Goal: Task Accomplishment & Management: Complete application form

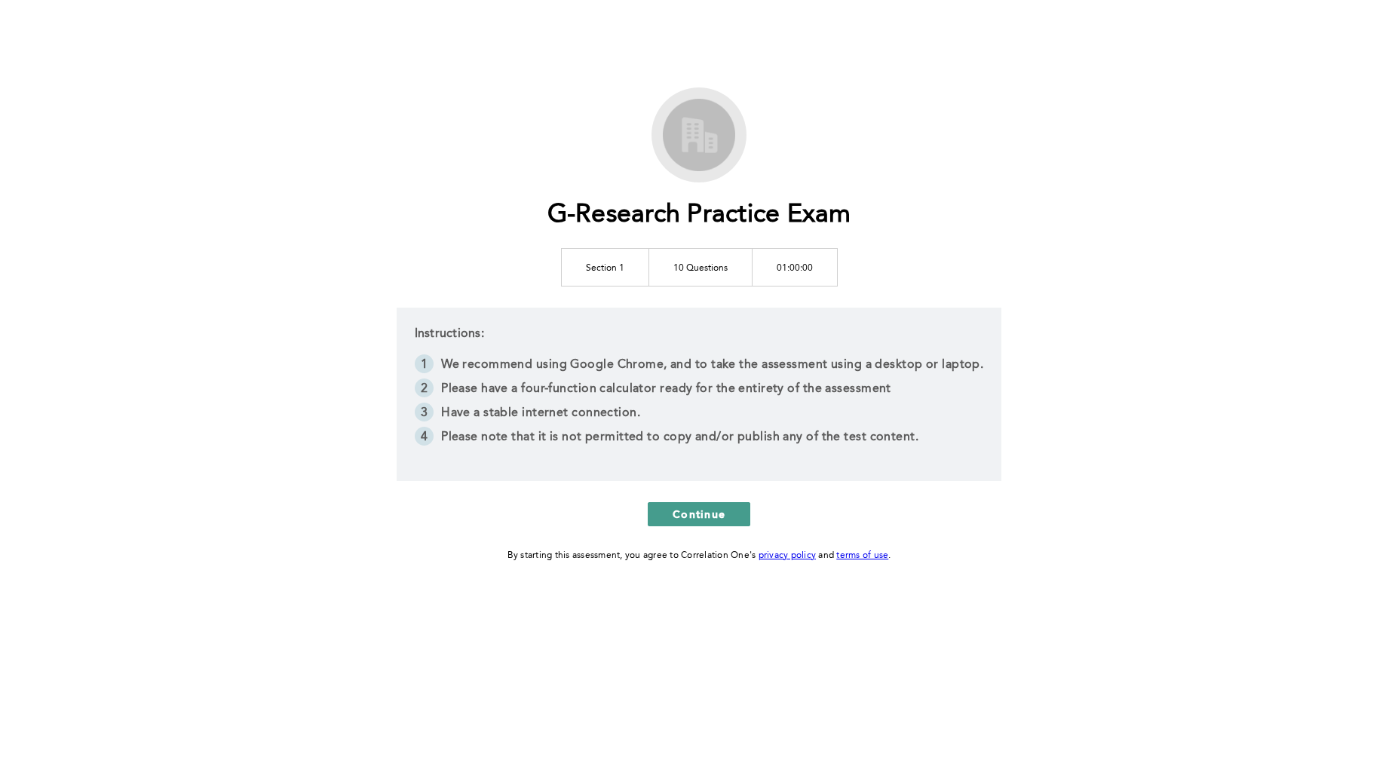
click at [728, 513] on button "Continue" at bounding box center [699, 514] width 103 height 24
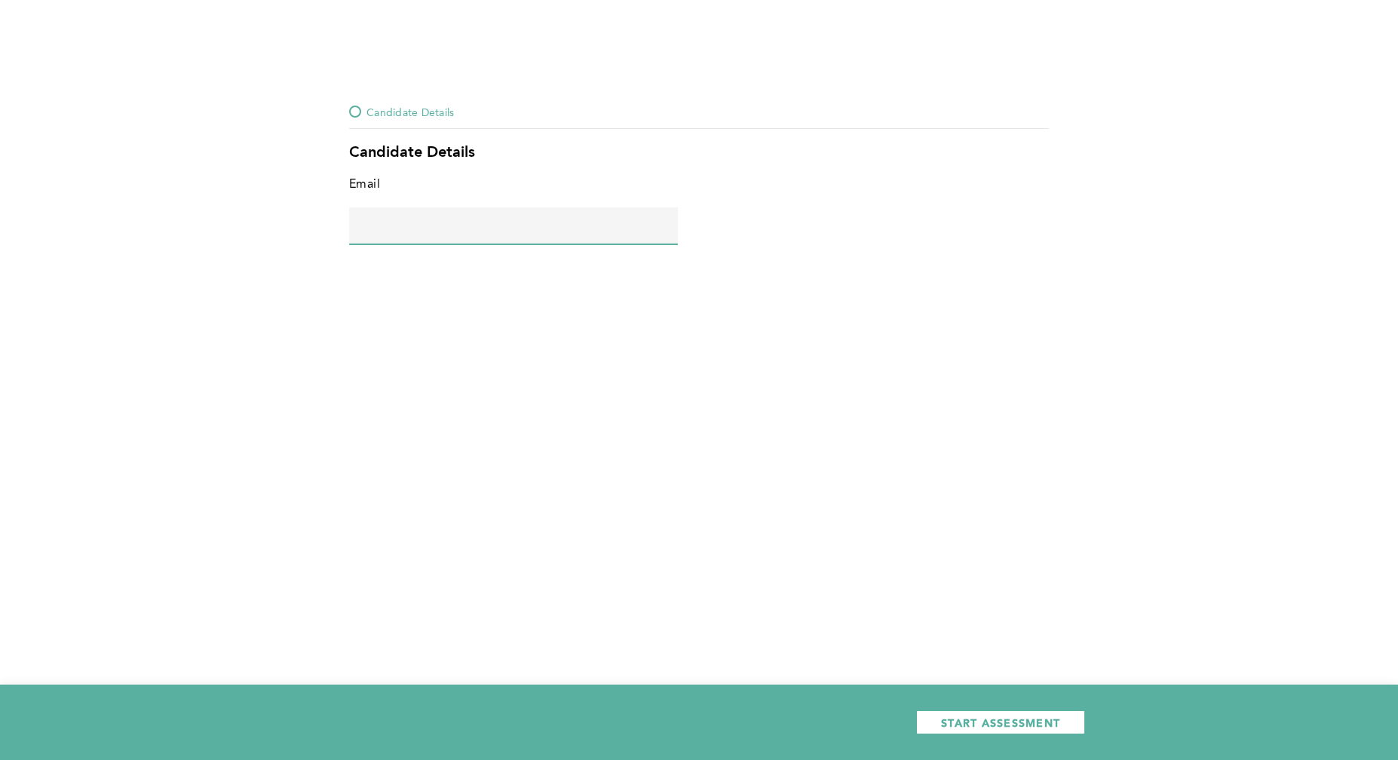
click at [553, 238] on input "text" at bounding box center [513, 225] width 329 height 36
click at [419, 108] on span "Candidate Details" at bounding box center [409, 112] width 87 height 18
click at [380, 233] on input "text" at bounding box center [513, 225] width 329 height 36
drag, startPoint x: 429, startPoint y: 240, endPoint x: 437, endPoint y: 239, distance: 7.6
click at [430, 240] on input "text" at bounding box center [513, 225] width 329 height 36
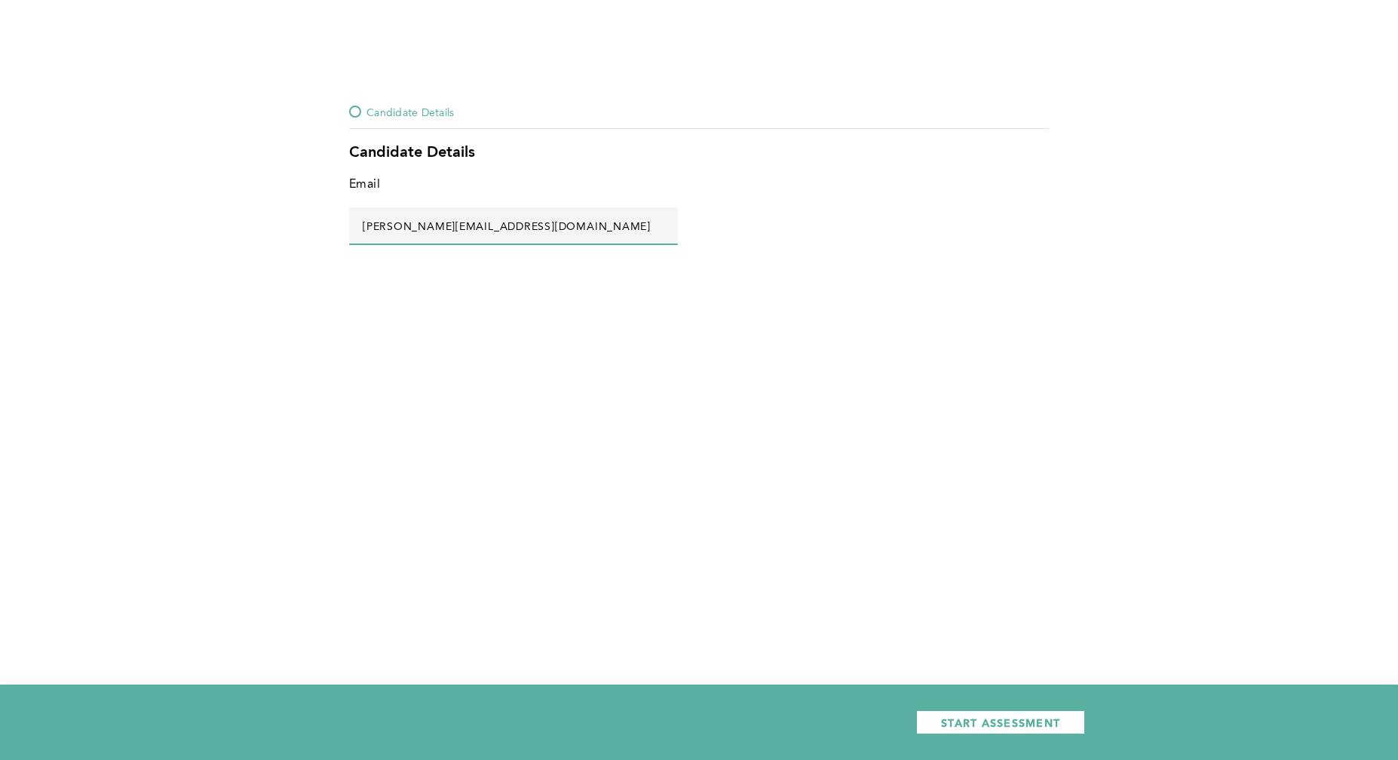
type input "[PERSON_NAME][EMAIL_ADDRESS][DOMAIN_NAME]"
click at [350, 705] on div "Candidate Details Candidate Details Email [PERSON_NAME][EMAIL_ADDRESS][DOMAIN_N…" at bounding box center [699, 380] width 1398 height 760
click at [556, 207] on input "[PERSON_NAME][EMAIL_ADDRESS][DOMAIN_NAME]" at bounding box center [513, 225] width 329 height 36
click at [529, 222] on input "[PERSON_NAME][EMAIL_ADDRESS][DOMAIN_NAME]" at bounding box center [513, 225] width 329 height 36
click at [372, 103] on span "Candidate Details" at bounding box center [409, 112] width 87 height 18
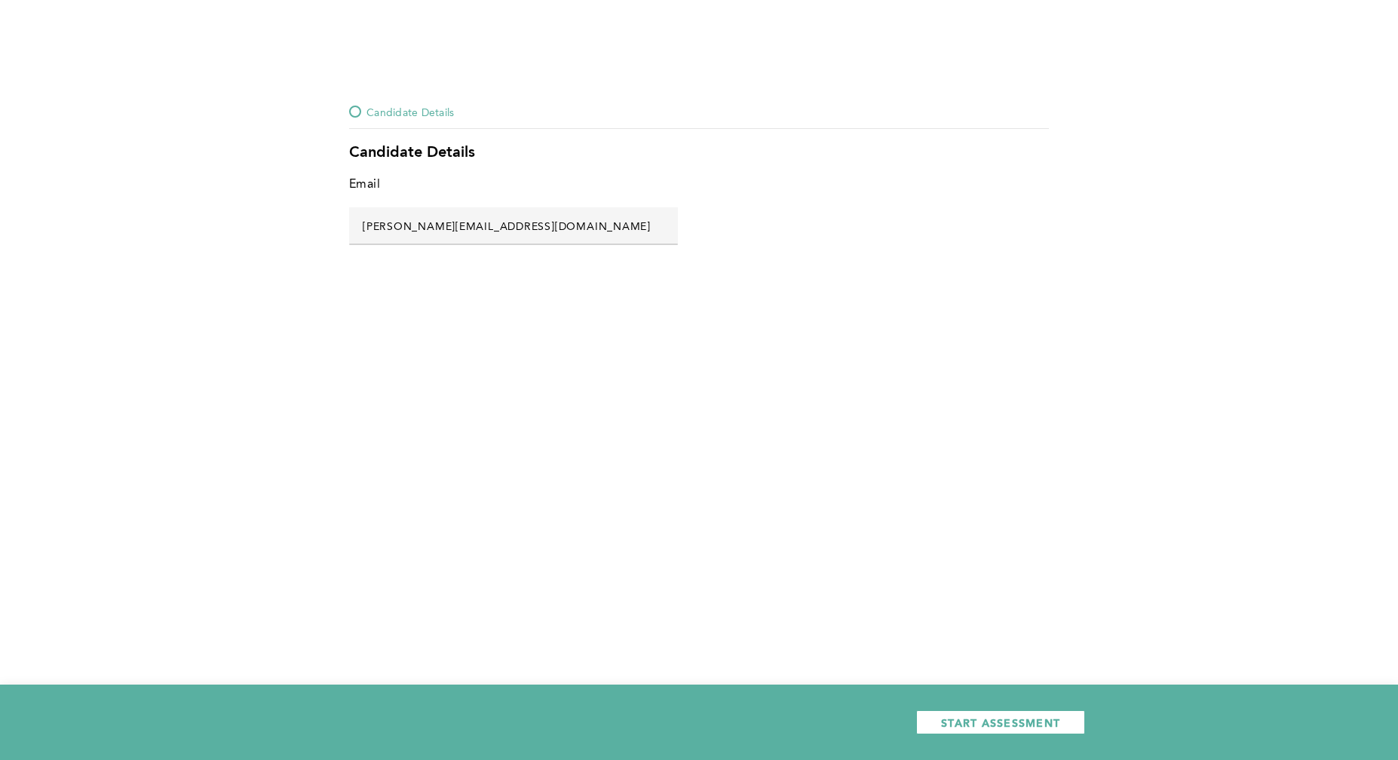
click at [353, 110] on div at bounding box center [355, 112] width 12 height 12
click at [569, 217] on input "[PERSON_NAME][EMAIL_ADDRESS][DOMAIN_NAME]" at bounding box center [513, 225] width 329 height 36
click at [1035, 724] on span "START ASSESSMENT" at bounding box center [1000, 723] width 119 height 14
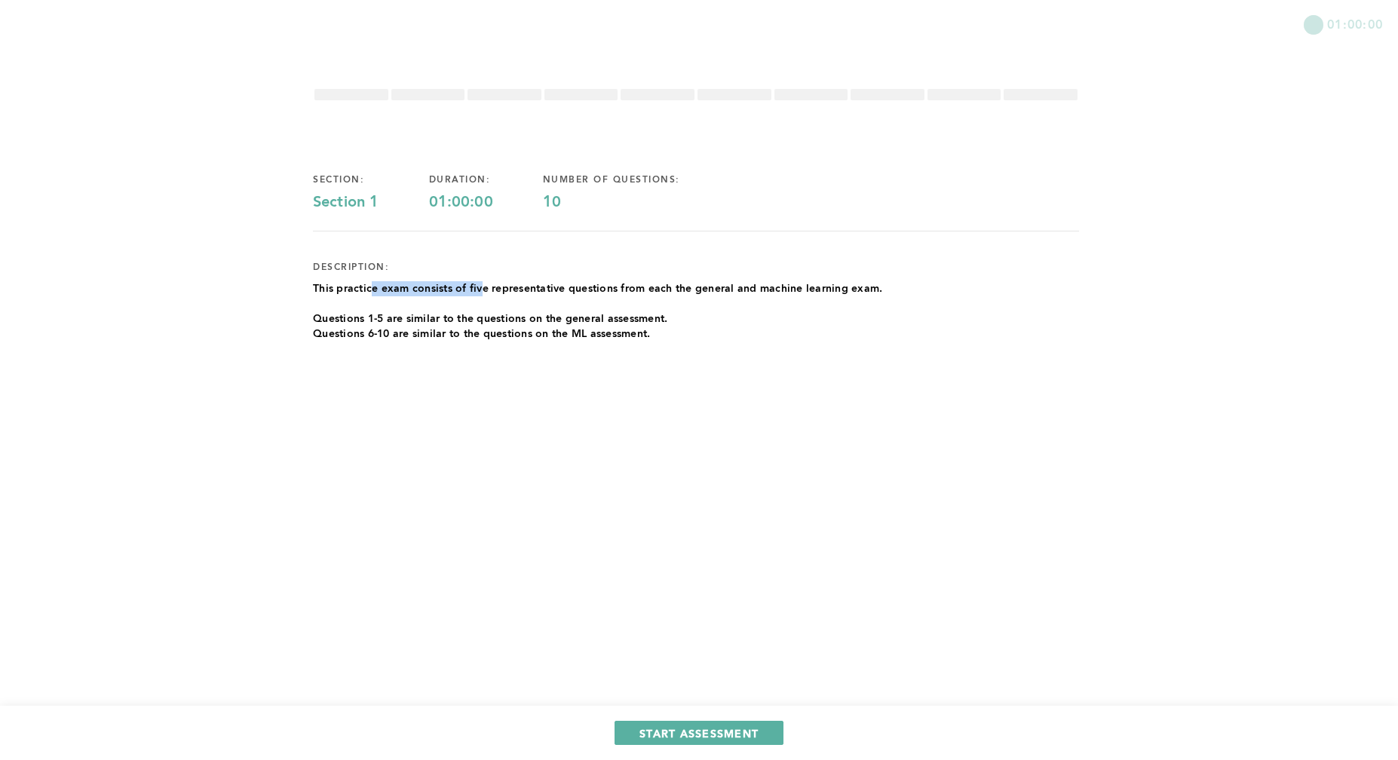
drag, startPoint x: 375, startPoint y: 284, endPoint x: 492, endPoint y: 294, distance: 117.3
click at [492, 294] on p "This practice exam consists of five representative questions from each the gene…" at bounding box center [597, 288] width 569 height 15
drag, startPoint x: 541, startPoint y: 284, endPoint x: 889, endPoint y: 293, distance: 348.5
click at [884, 286] on div "section: Section 1 duration: 01:00:00 number of questions: 10 description: This…" at bounding box center [696, 283] width 766 height 267
click at [875, 322] on p "Questions 1-5 are similar to the questions on the general assessment." at bounding box center [597, 318] width 569 height 15
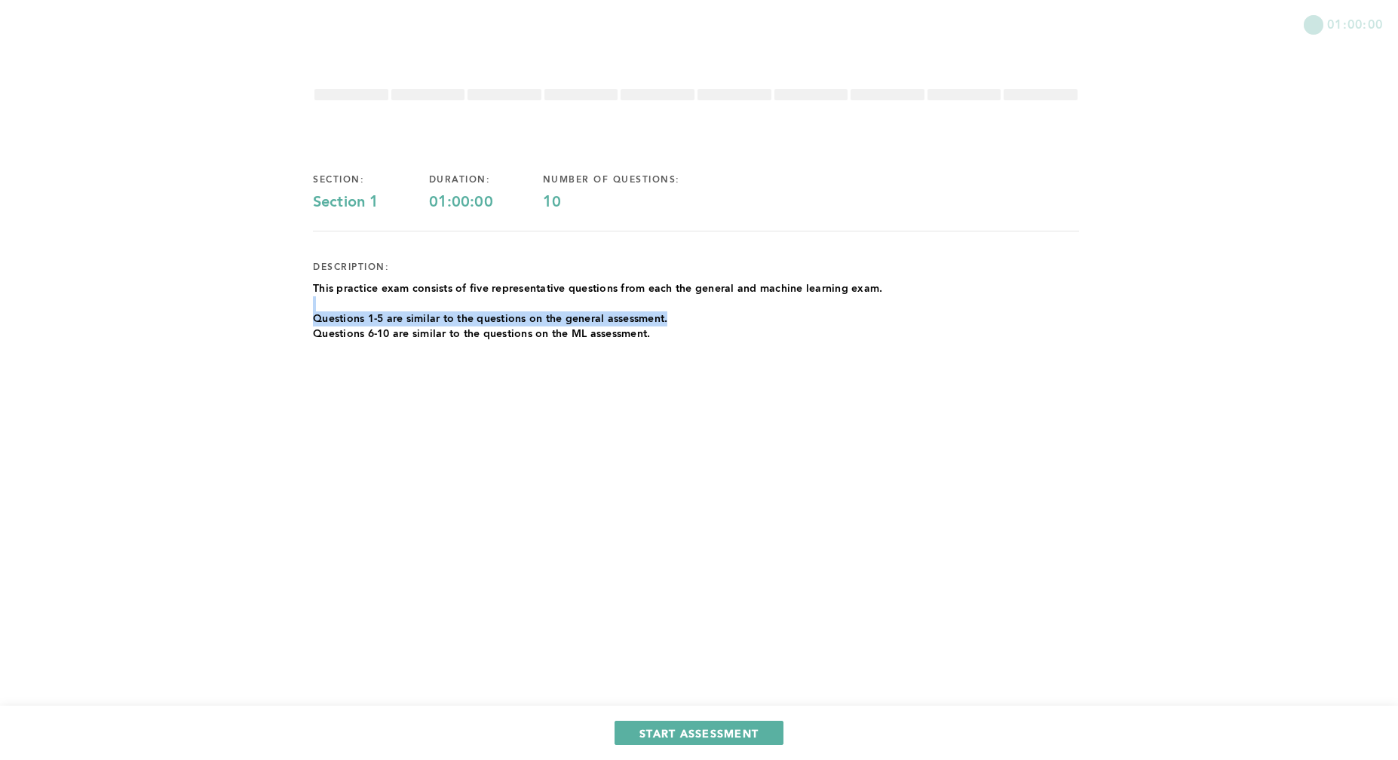
drag, startPoint x: 664, startPoint y: 311, endPoint x: 674, endPoint y: 317, distance: 11.5
click at [674, 317] on div "This practice exam consists of five representative questions from each the gene…" at bounding box center [597, 311] width 569 height 60
drag, startPoint x: 647, startPoint y: 336, endPoint x: 529, endPoint y: 337, distance: 118.4
click at [529, 337] on p "Questions 6-10 are similar to the questions on the ML assessment." at bounding box center [597, 333] width 569 height 15
click at [345, 287] on p "This practice exam consists of five representative questions from each the gene…" at bounding box center [597, 288] width 569 height 15
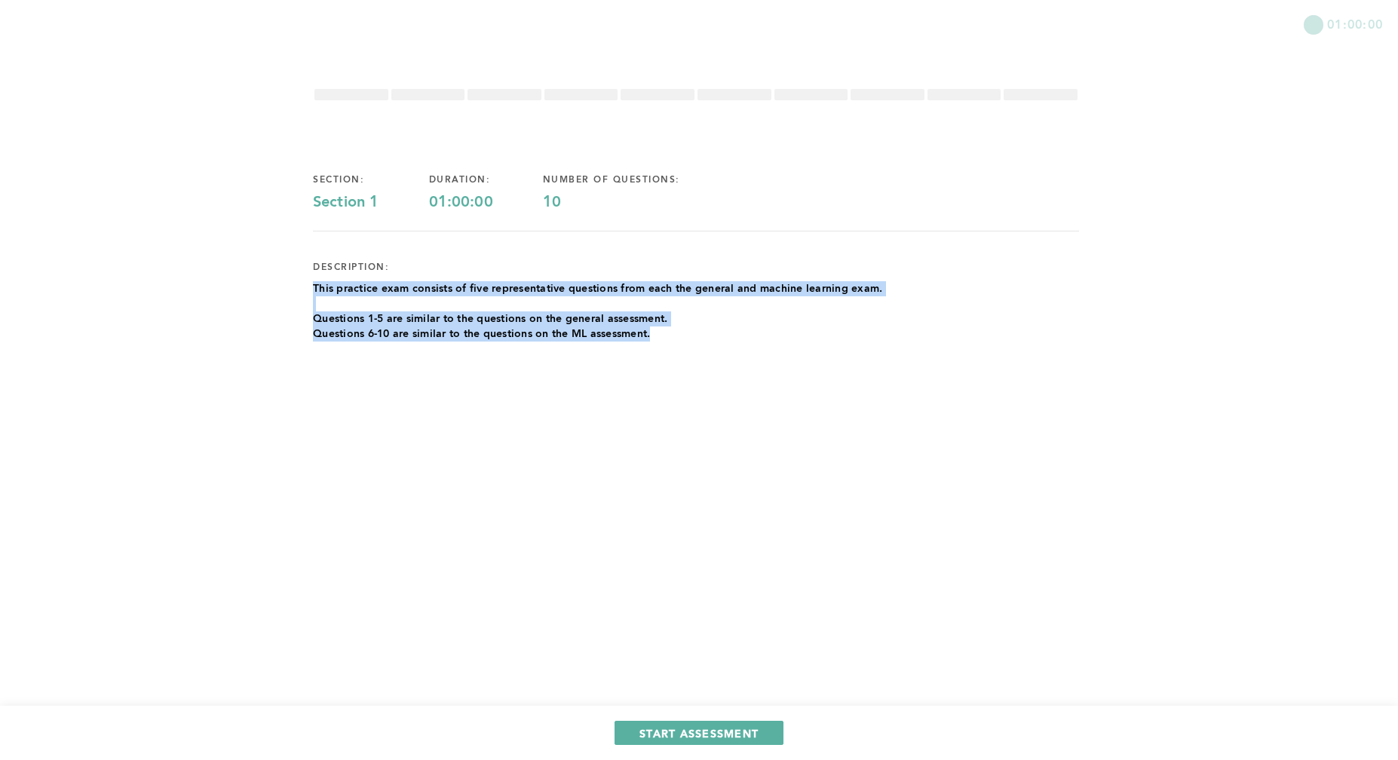
drag, startPoint x: 302, startPoint y: 281, endPoint x: 728, endPoint y: 331, distance: 428.9
click at [728, 331] on div "01:00:00 section: Section 1 duration: 01:00:00 number of questions: 10 descript…" at bounding box center [699, 380] width 1398 height 760
copy div "This practice exam consists of five representative questions from each the gene…"
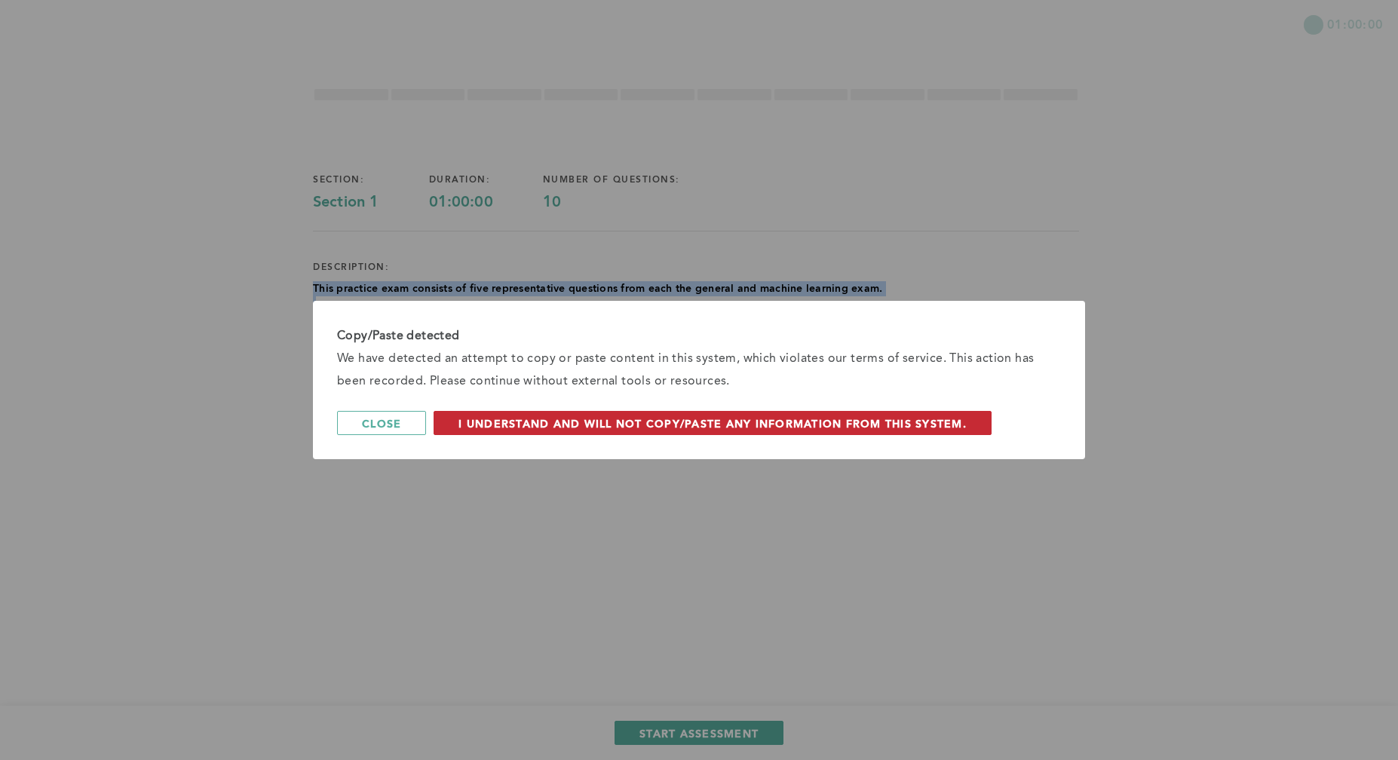
click at [542, 428] on span "I understand and will not copy/paste any information from this system." at bounding box center [712, 423] width 508 height 14
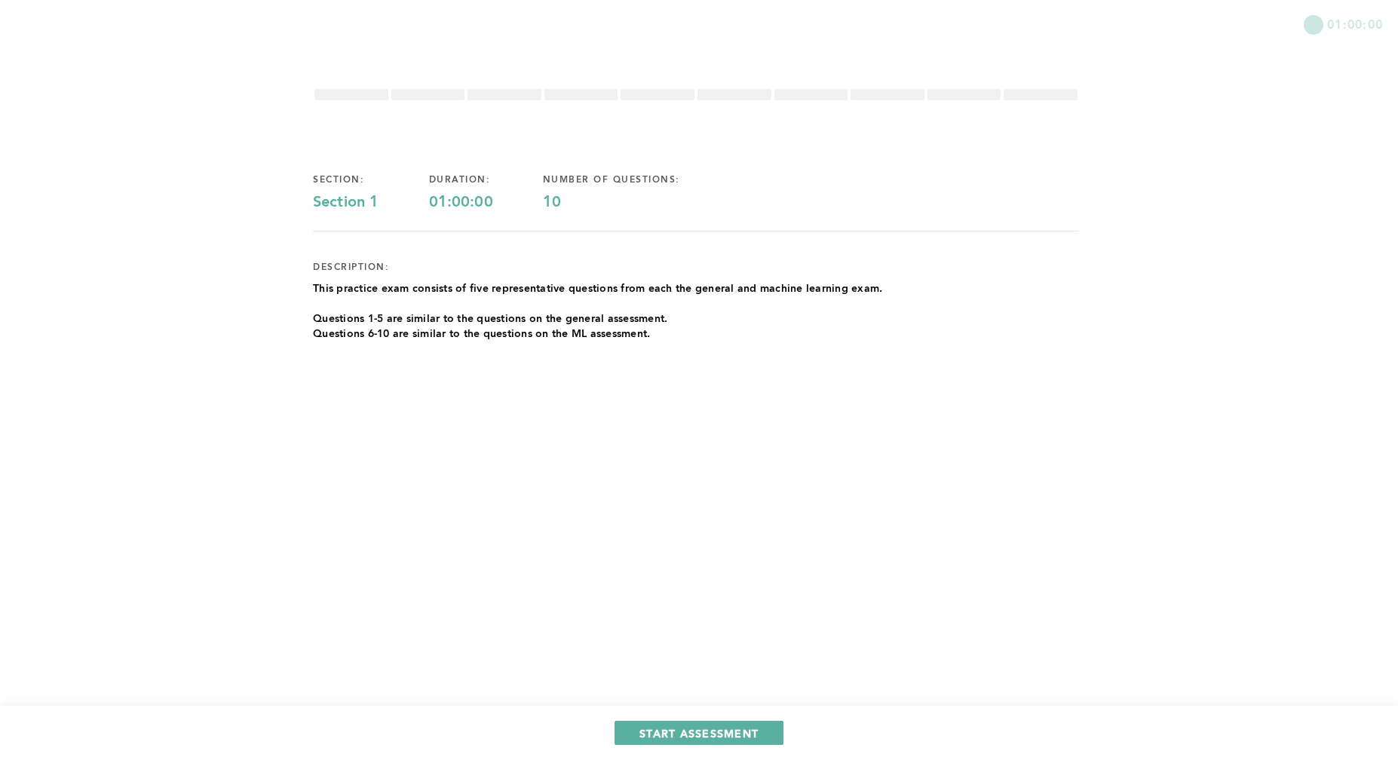
click at [525, 452] on div "01:00:00 section: Section 1 duration: 01:00:00 number of questions: 10 descript…" at bounding box center [699, 380] width 1398 height 760
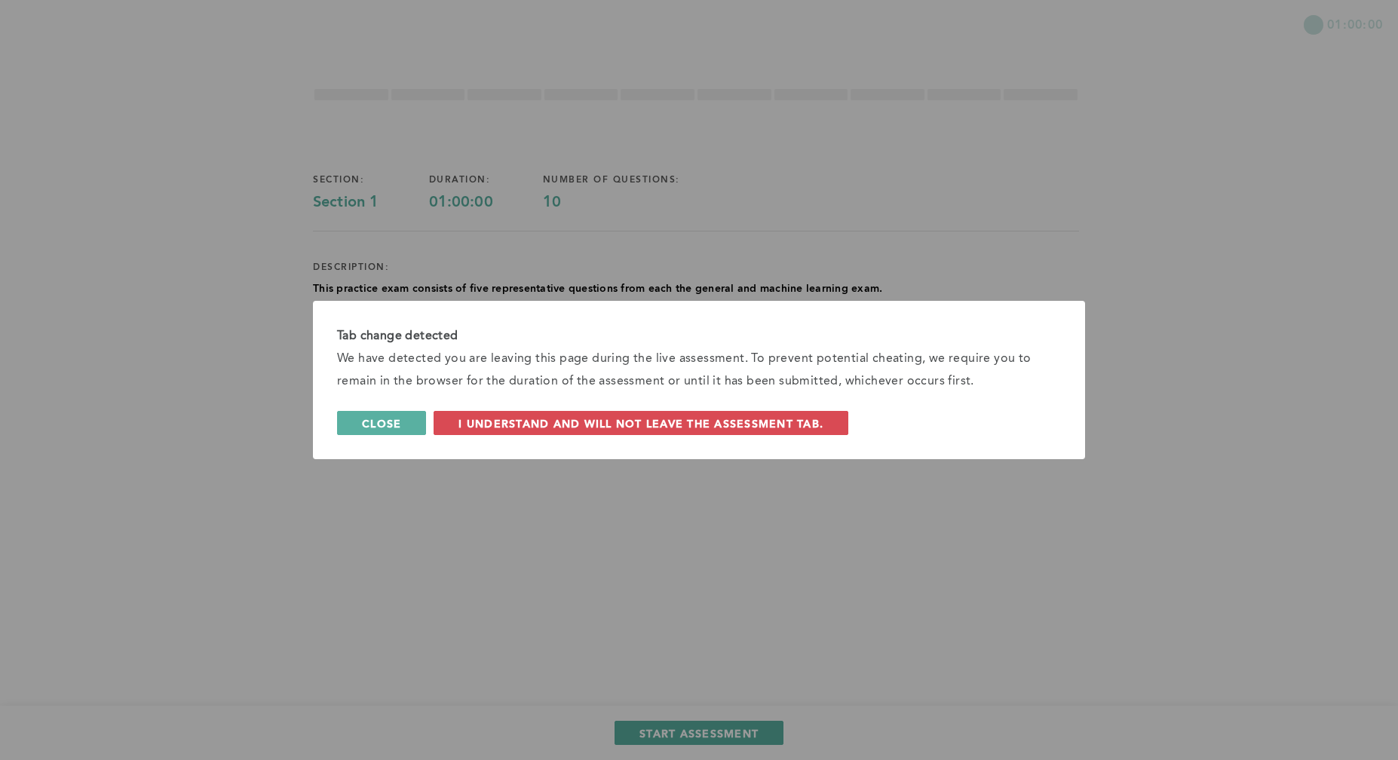
click at [358, 432] on button "Close" at bounding box center [381, 423] width 89 height 24
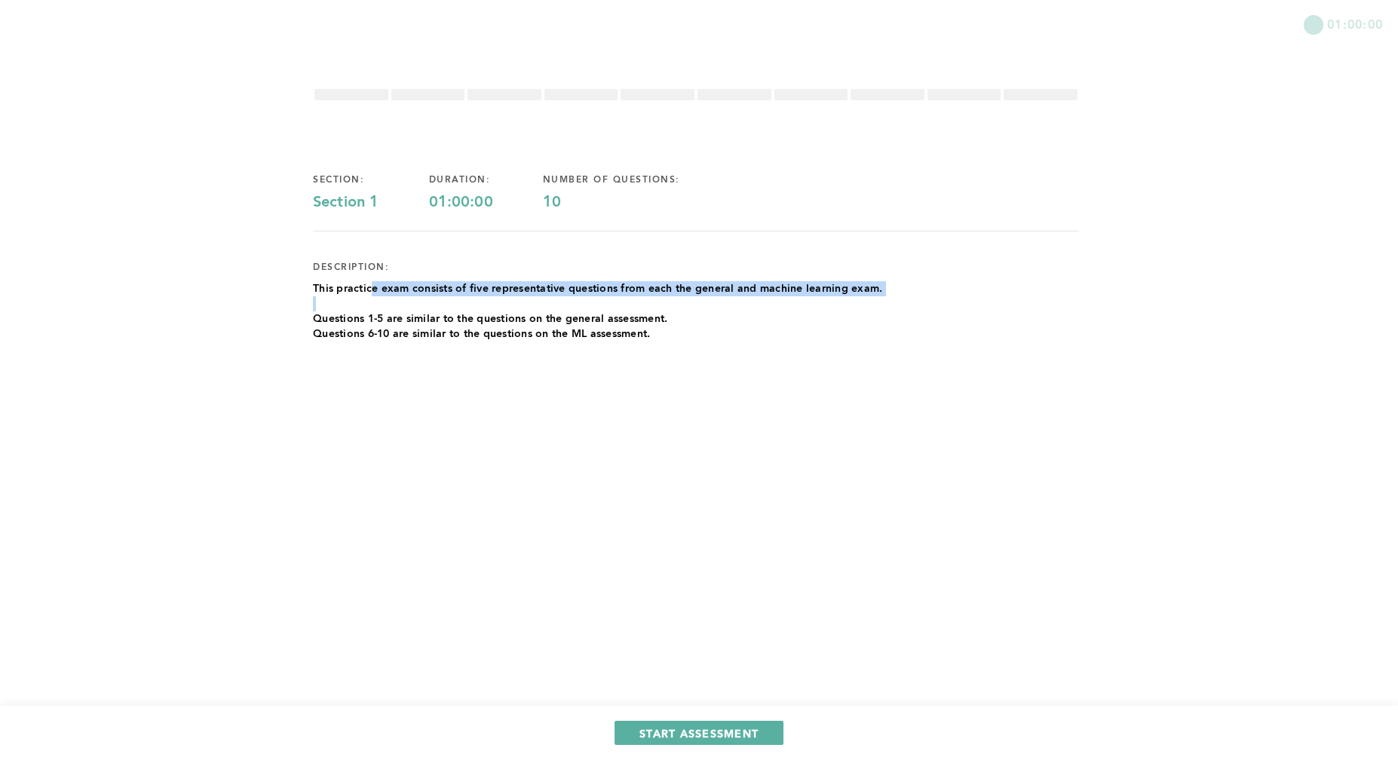
drag, startPoint x: 480, startPoint y: 300, endPoint x: 660, endPoint y: 302, distance: 179.5
click at [660, 302] on div "This practice exam consists of five representative questions from each the gene…" at bounding box center [597, 311] width 569 height 60
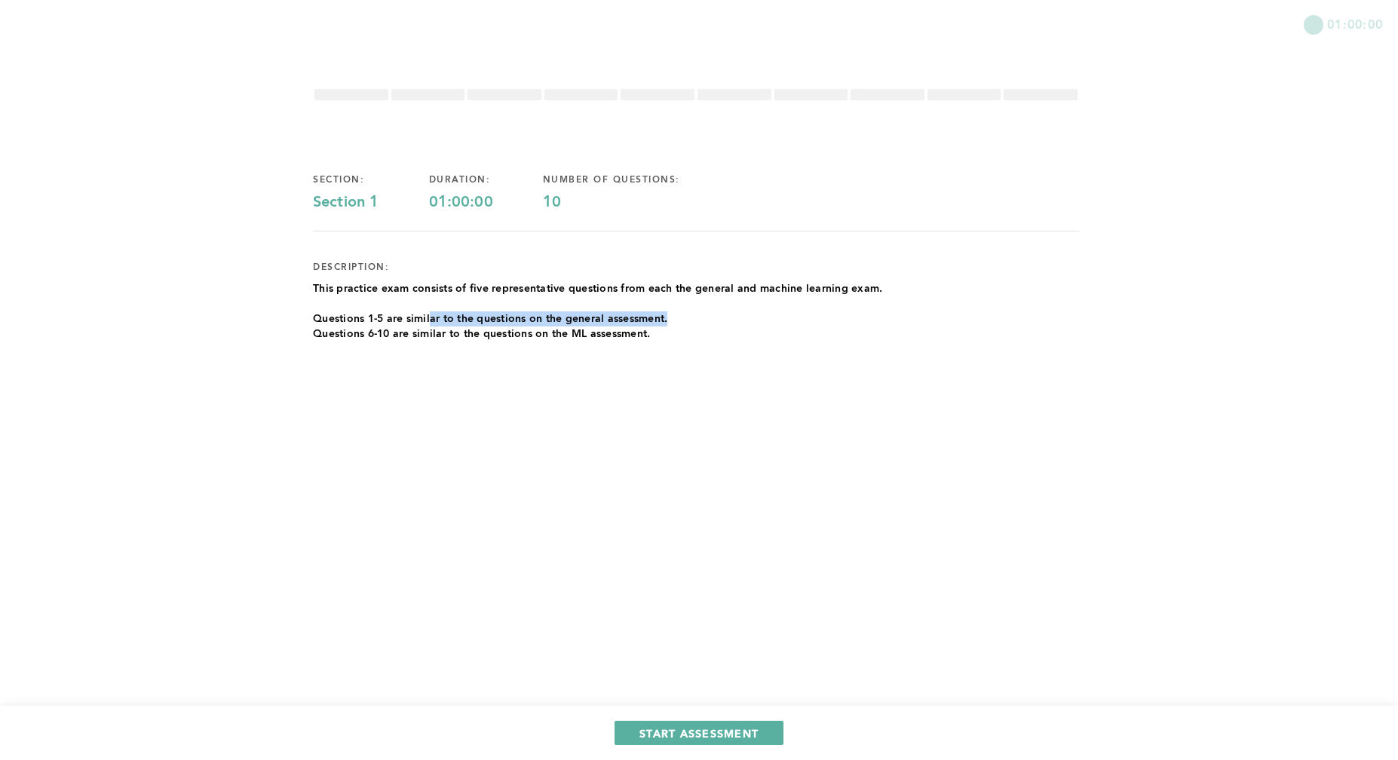
drag, startPoint x: 429, startPoint y: 319, endPoint x: 694, endPoint y: 323, distance: 265.4
click at [694, 323] on p "Questions 1-5 are similar to the questions on the general assessment." at bounding box center [597, 318] width 569 height 15
drag, startPoint x: 587, startPoint y: 338, endPoint x: 279, endPoint y: 334, distance: 307.7
click at [279, 334] on div "01:00:00 section: Section 1 duration: 01:00:00 number of questions: 10 descript…" at bounding box center [699, 380] width 1398 height 760
drag, startPoint x: 311, startPoint y: 320, endPoint x: 687, endPoint y: 344, distance: 376.3
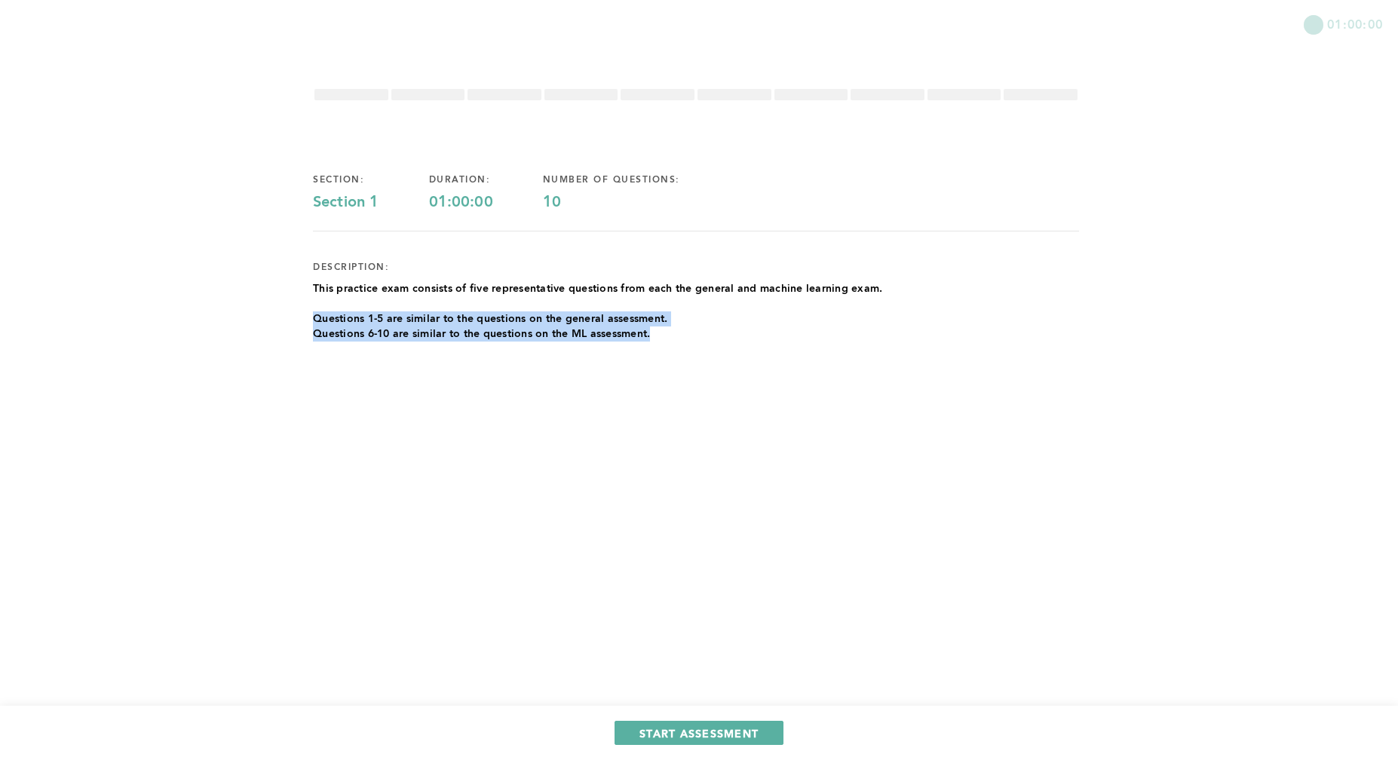
click at [687, 344] on div "01:00:00 section: Section 1 duration: 01:00:00 number of questions: 10 descript…" at bounding box center [699, 380] width 1398 height 760
click at [488, 187] on div "duration: 01:00:00" at bounding box center [486, 193] width 114 height 38
drag, startPoint x: 306, startPoint y: 216, endPoint x: 347, endPoint y: 214, distance: 40.8
click at [314, 216] on div "01:00:00 section: Section 1 duration: 01:00:00 number of questions: 10 descript…" at bounding box center [699, 380] width 1398 height 760
click at [637, 200] on div "10" at bounding box center [636, 203] width 187 height 18
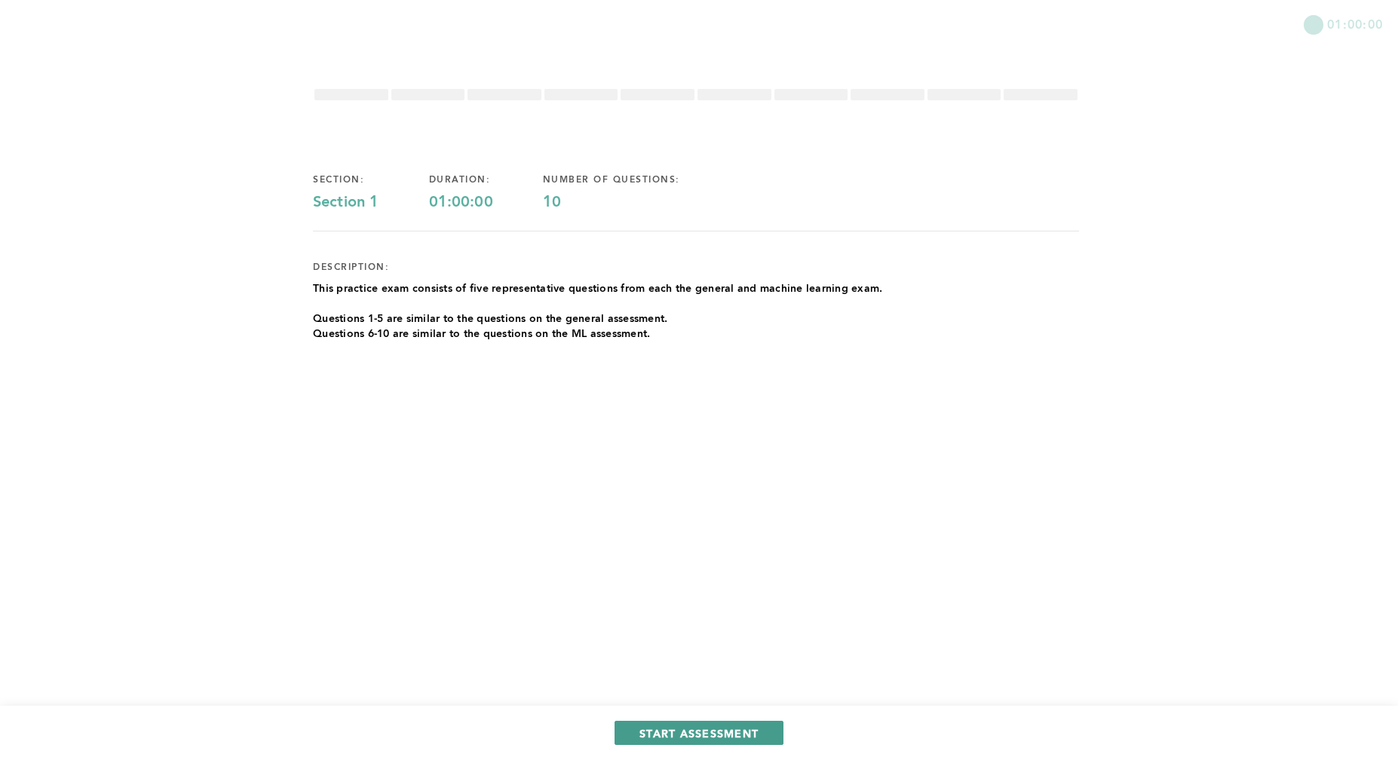
click at [677, 725] on button "START ASSESSMENT" at bounding box center [699, 733] width 169 height 24
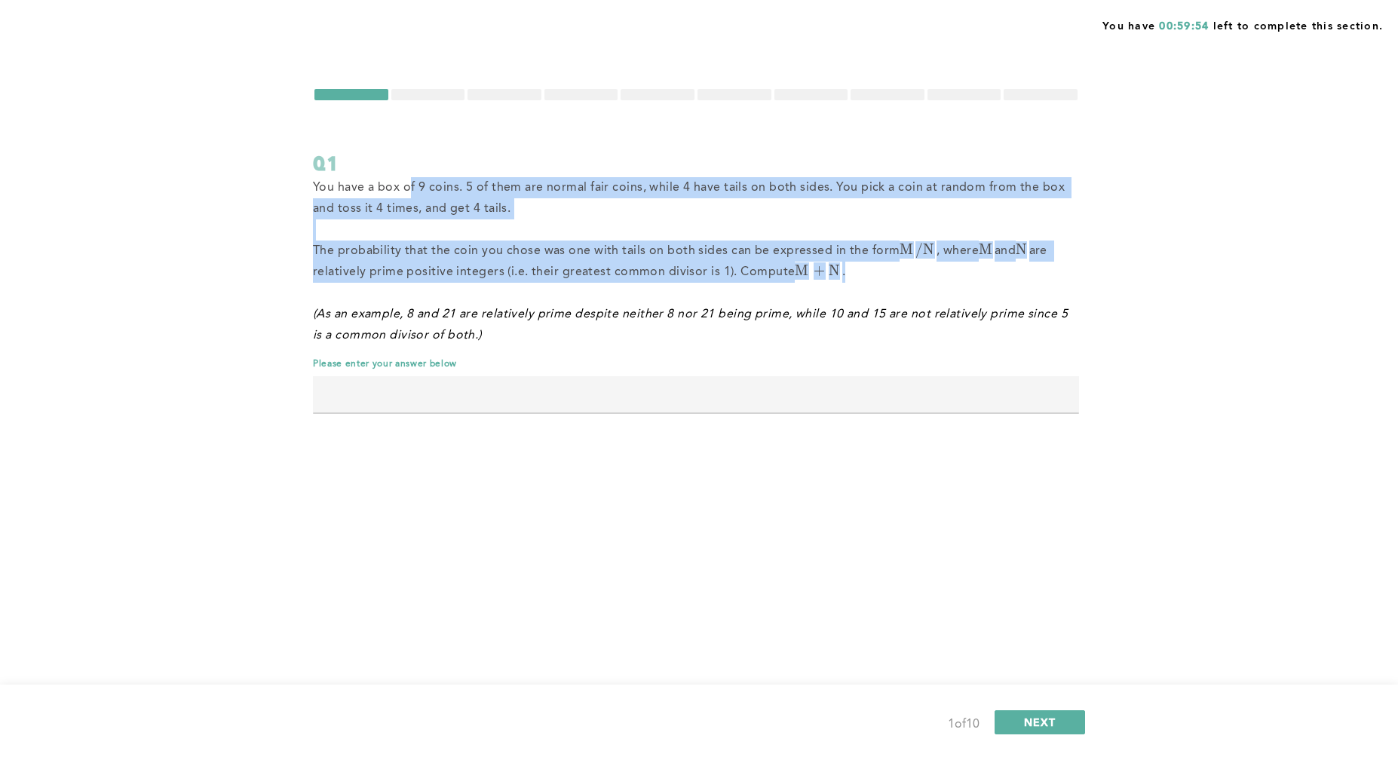
drag, startPoint x: 411, startPoint y: 183, endPoint x: 947, endPoint y: 263, distance: 542.0
click at [970, 262] on div "You have a box of 9 coins. 5 of them are normal fair coins, while 4 have tails …" at bounding box center [696, 261] width 766 height 169
click at [943, 266] on p "The probability that the coin you chose was one with tails on both sides can be…" at bounding box center [696, 262] width 766 height 42
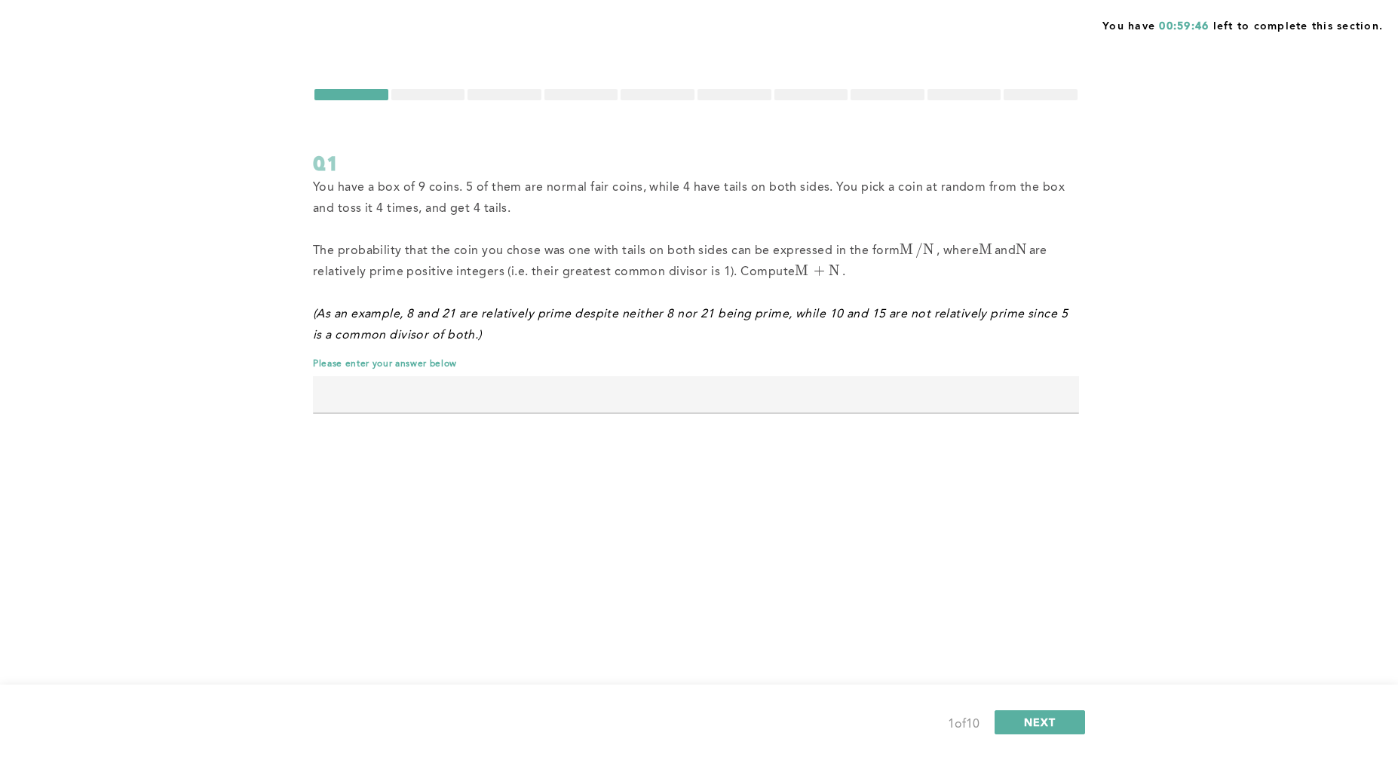
drag, startPoint x: 404, startPoint y: 184, endPoint x: 541, endPoint y: 210, distance: 138.9
click at [541, 210] on p "You have a box of 9 coins. 5 of them are normal fair coins, while 4 have tails …" at bounding box center [696, 198] width 766 height 42
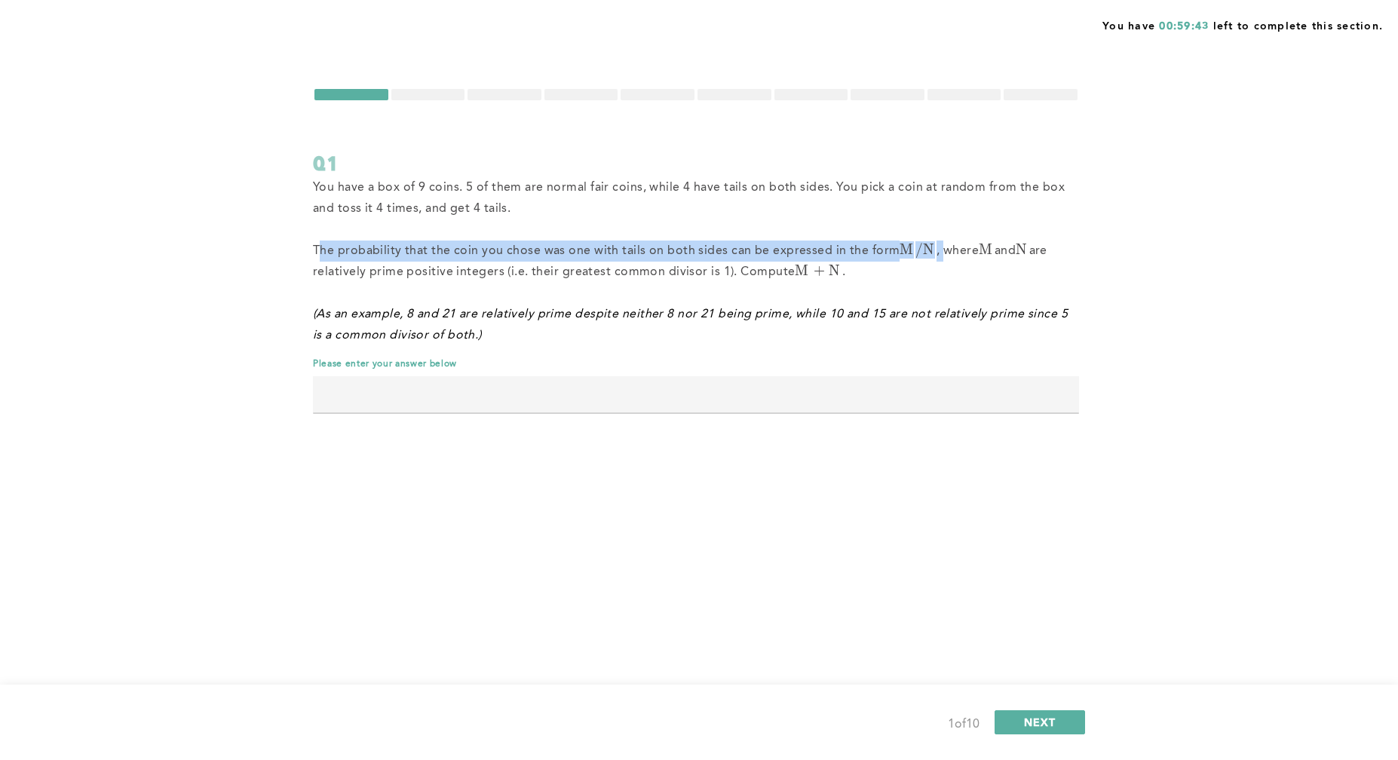
drag, startPoint x: 321, startPoint y: 254, endPoint x: 949, endPoint y: 250, distance: 627.4
click at [946, 250] on span "The probability that the coin you chose was one with tails on both sides can be…" at bounding box center [681, 261] width 737 height 33
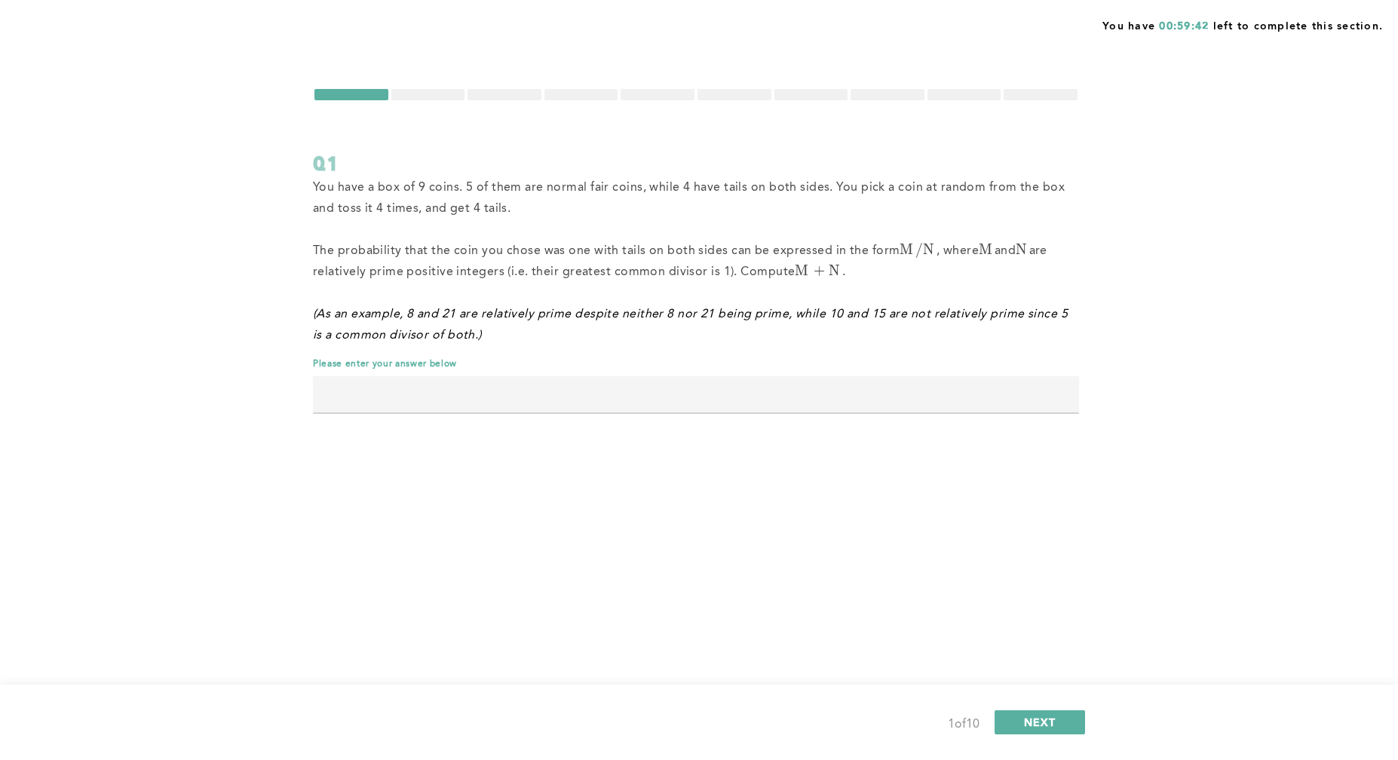
click at [989, 250] on span "M" at bounding box center [986, 249] width 14 height 17
drag, startPoint x: 332, startPoint y: 281, endPoint x: 608, endPoint y: 267, distance: 277.1
click at [608, 267] on p "The probability that the coin you chose was one with tails on both sides can be…" at bounding box center [696, 262] width 766 height 42
drag, startPoint x: 834, startPoint y: 284, endPoint x: 679, endPoint y: 304, distance: 156.6
click at [821, 287] on p at bounding box center [696, 293] width 766 height 21
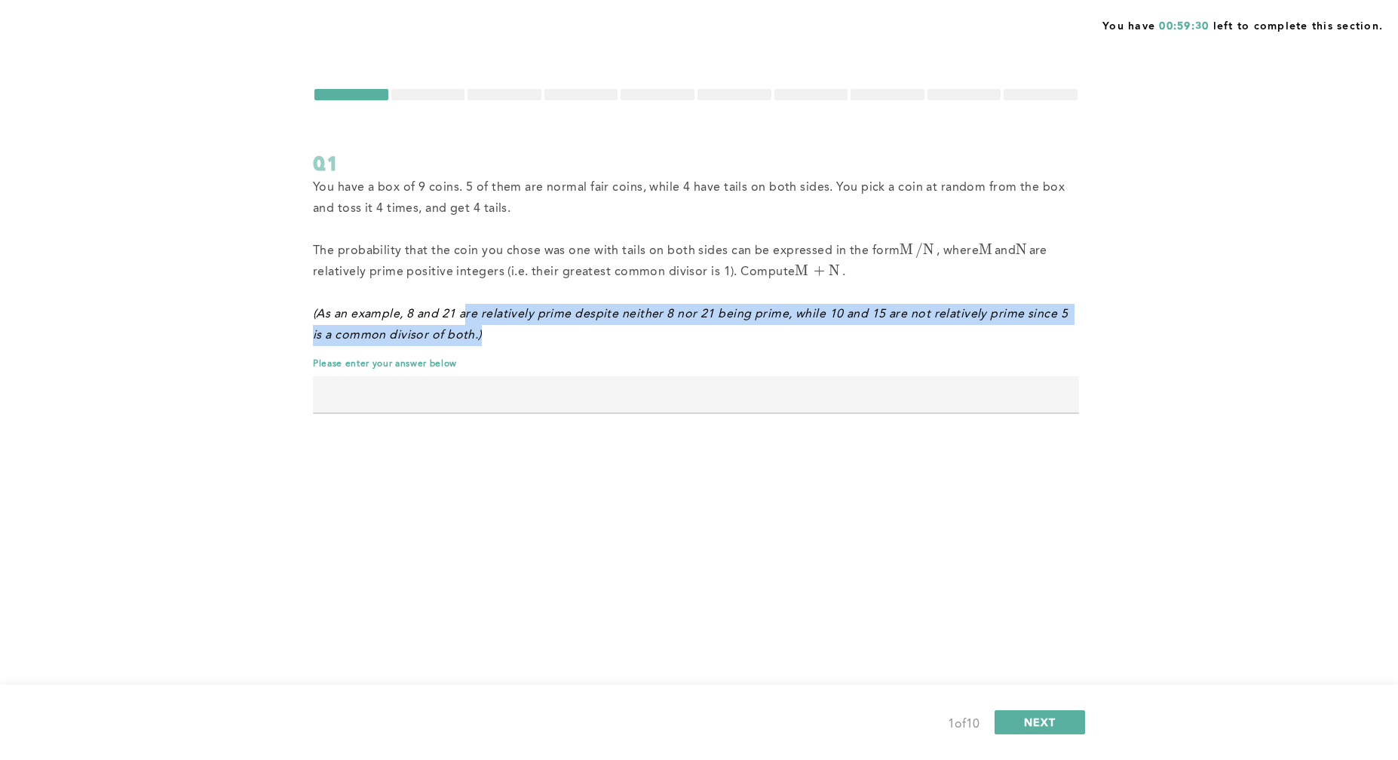
drag, startPoint x: 467, startPoint y: 317, endPoint x: 1123, endPoint y: 330, distance: 656.9
click at [1123, 330] on div "You have 00:59:30 left to complete this section. Q1 You have a box of 9 coins. …" at bounding box center [699, 380] width 1398 height 760
click at [446, 337] on em "﻿(As an example, 8 and 21 are relatively prime despite neither 8 nor 21 being p…" at bounding box center [692, 324] width 759 height 33
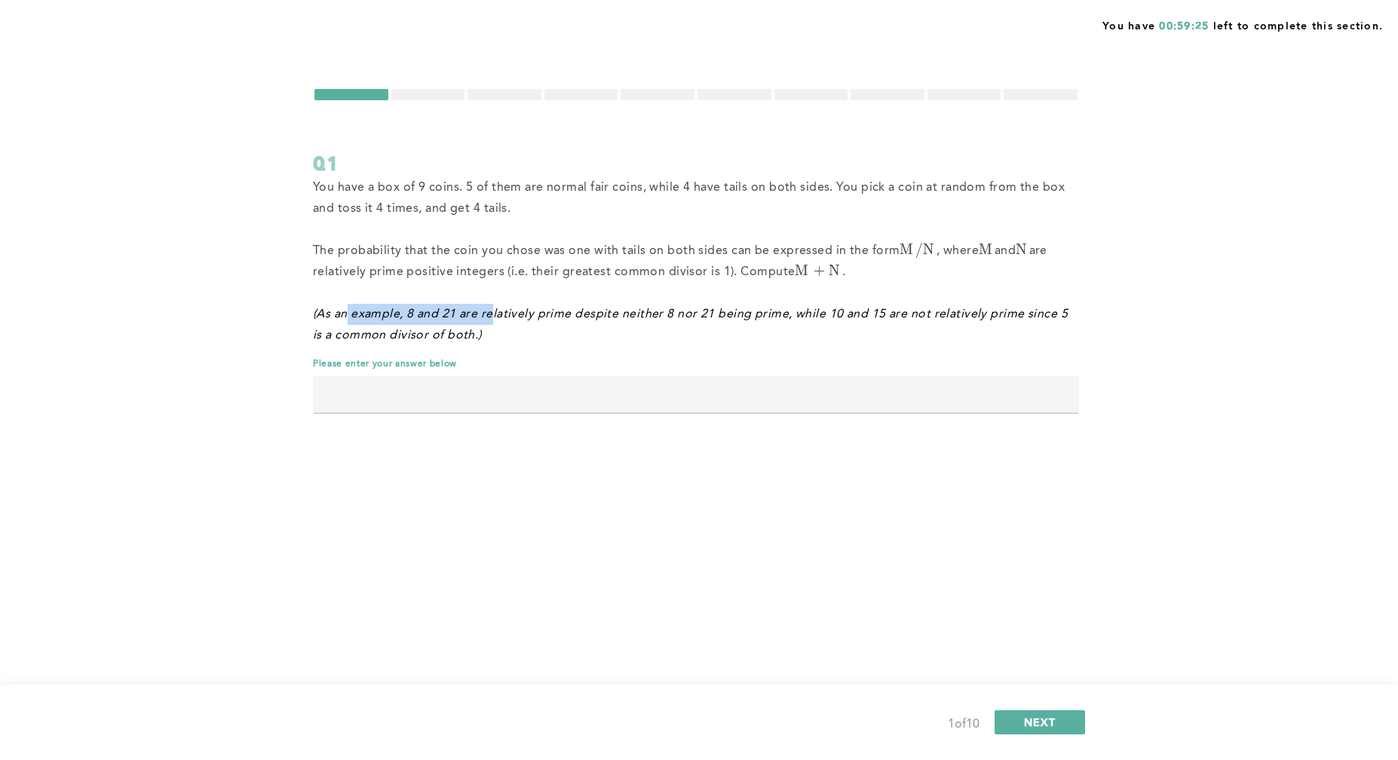
drag, startPoint x: 461, startPoint y: 311, endPoint x: 493, endPoint y: 311, distance: 32.4
click at [493, 311] on em "﻿(As an example, 8 and 21 are relatively prime despite neither 8 nor 21 being p…" at bounding box center [692, 324] width 759 height 33
click at [523, 328] on p "﻿(As an example, 8 and 21 are relatively prime despite neither 8 nor 21 being p…" at bounding box center [696, 325] width 766 height 42
drag, startPoint x: 789, startPoint y: 271, endPoint x: 870, endPoint y: 271, distance: 80.7
click at [870, 271] on p "The probability that the coin you chose was one with tails on both sides can be…" at bounding box center [696, 262] width 766 height 42
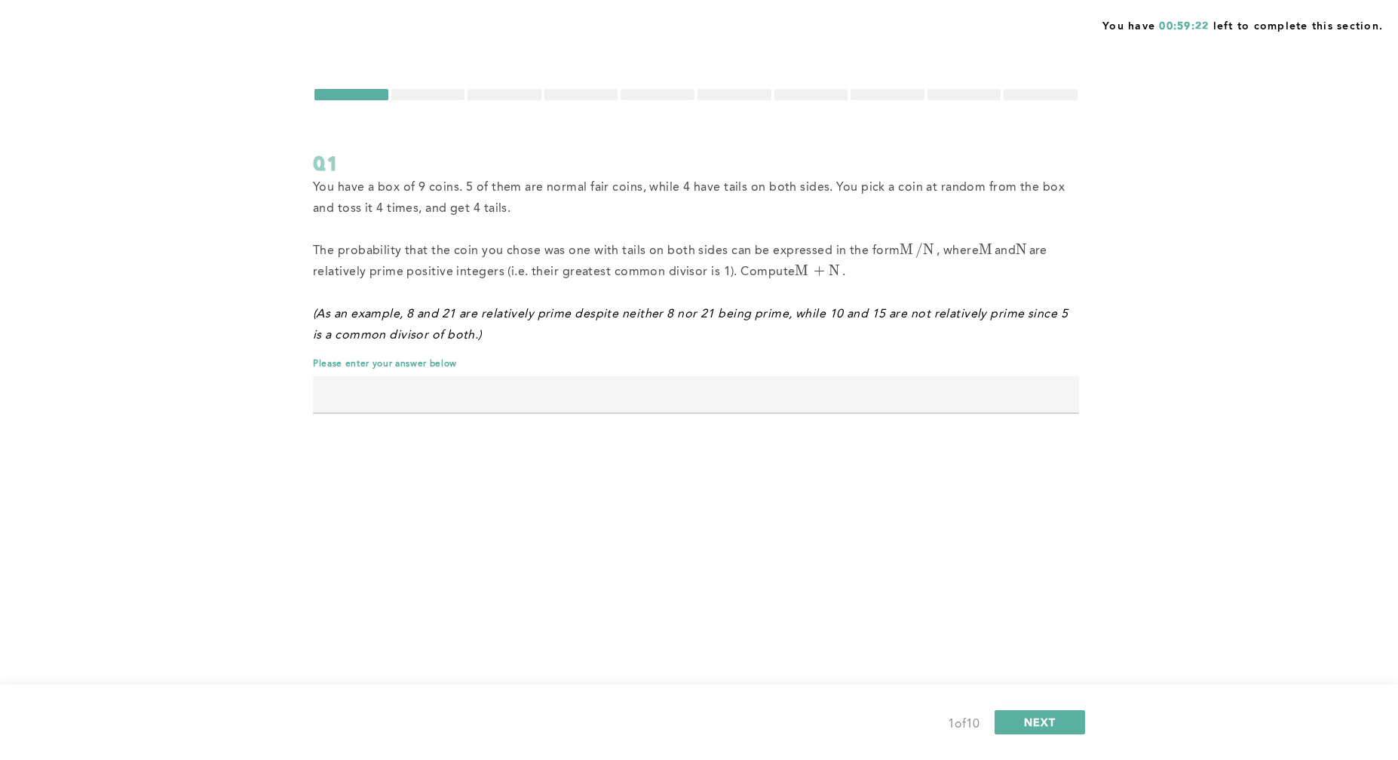
click at [845, 305] on p "﻿(As an example, 8 and 21 are relatively prime despite neither 8 nor 21 being p…" at bounding box center [696, 325] width 766 height 42
